Goal: Task Accomplishment & Management: Manage account settings

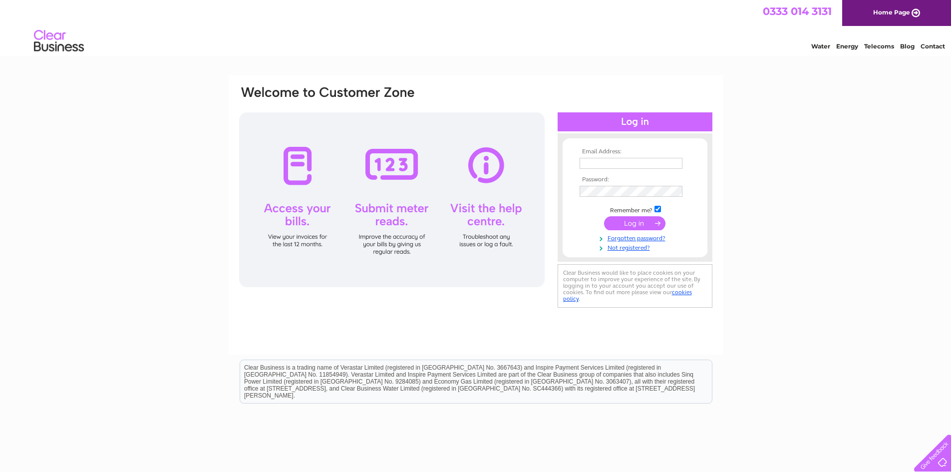
type input "accounts@mckenzie-print.com"
click at [642, 225] on input "submit" at bounding box center [634, 223] width 61 height 14
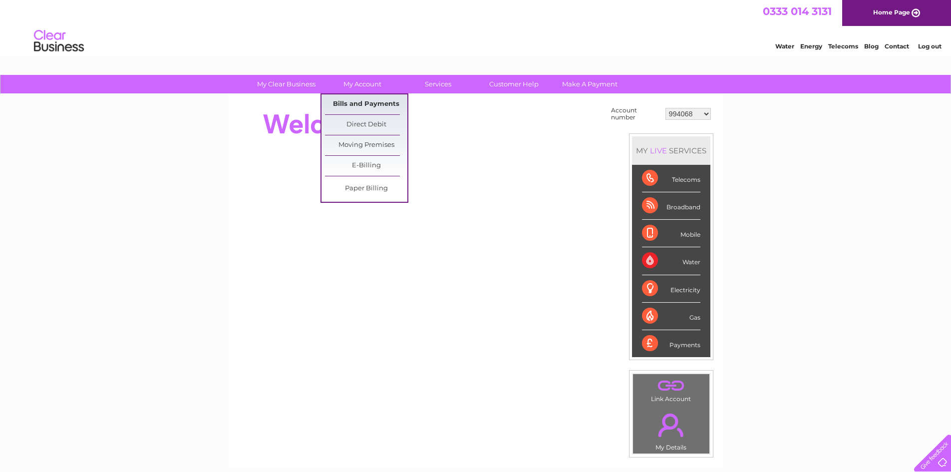
click at [345, 101] on link "Bills and Payments" at bounding box center [366, 104] width 82 height 20
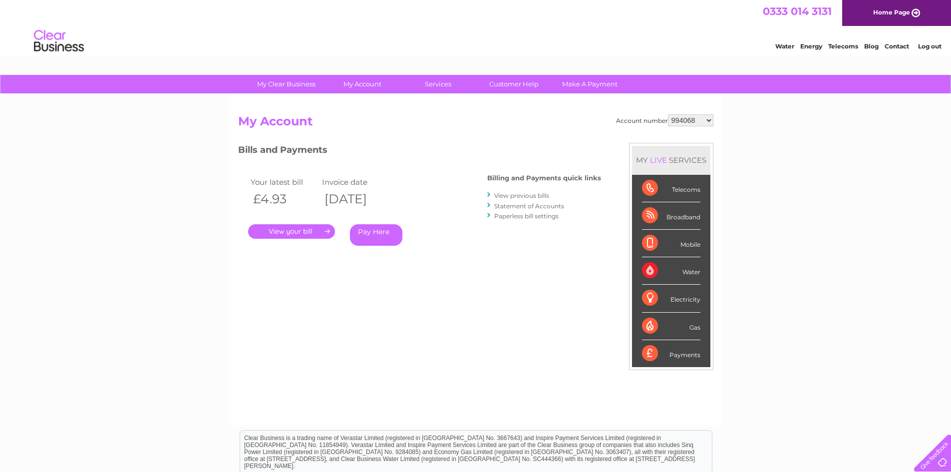
click at [676, 121] on select "994068 1068365 1136540 30309099 30311347" at bounding box center [690, 120] width 45 height 12
select select "1068365"
click at [668, 114] on select "994068 1068365 1136540 30309099 30311347" at bounding box center [690, 120] width 45 height 12
click at [292, 230] on link "." at bounding box center [291, 231] width 87 height 14
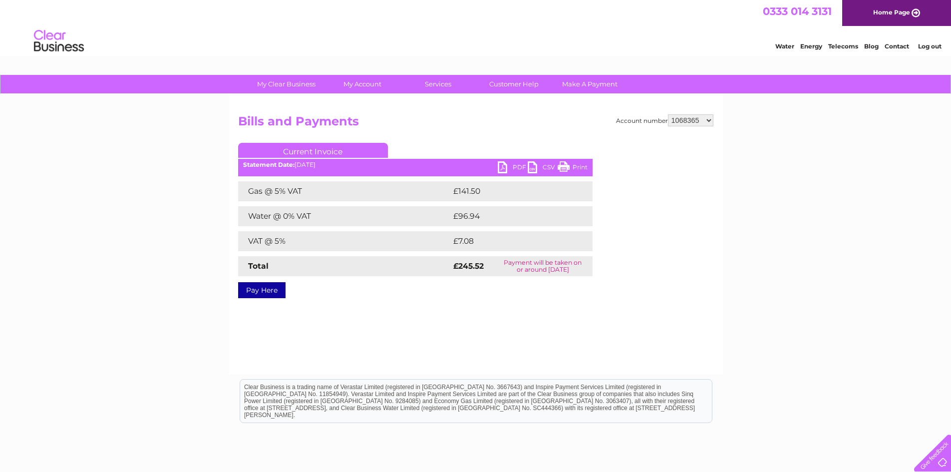
click at [517, 166] on link "PDF" at bounding box center [513, 168] width 30 height 14
click at [935, 46] on link "Log out" at bounding box center [929, 45] width 23 height 7
